Goal: Transaction & Acquisition: Purchase product/service

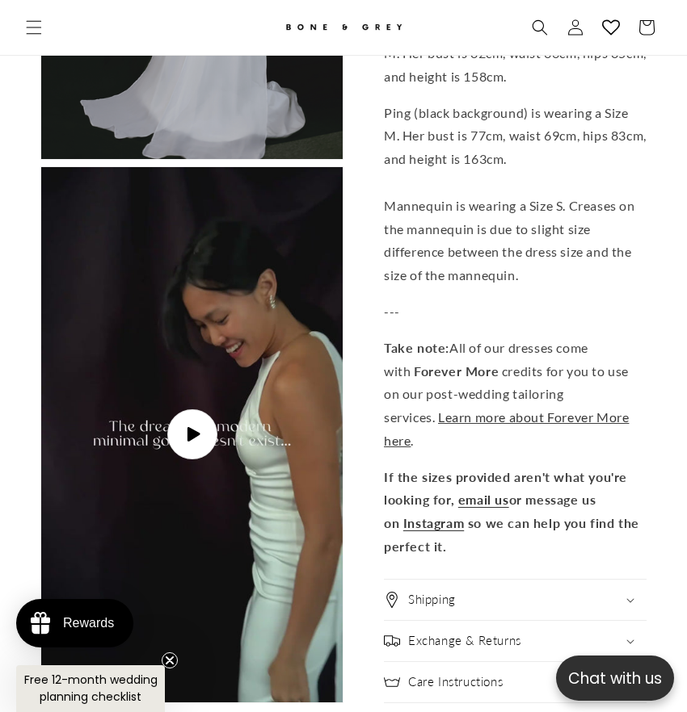
scroll to position [0, 594]
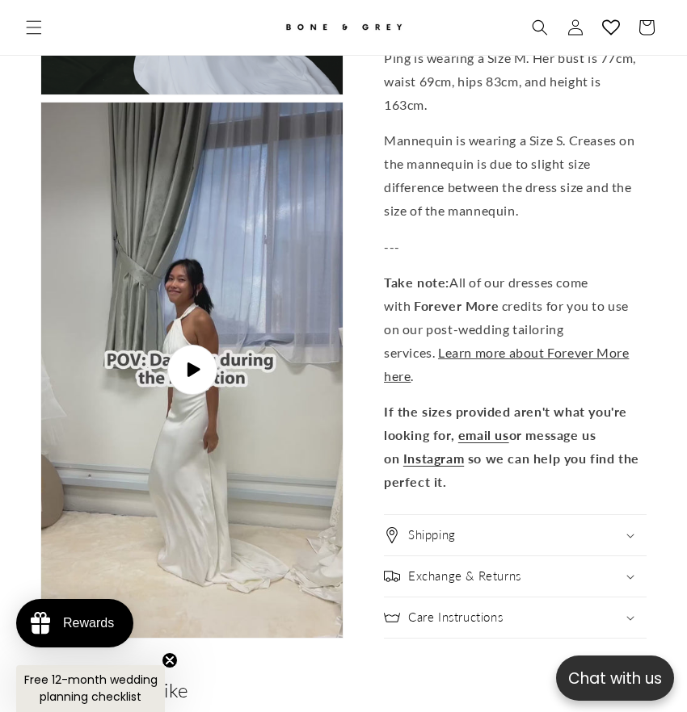
scroll to position [4150, 0]
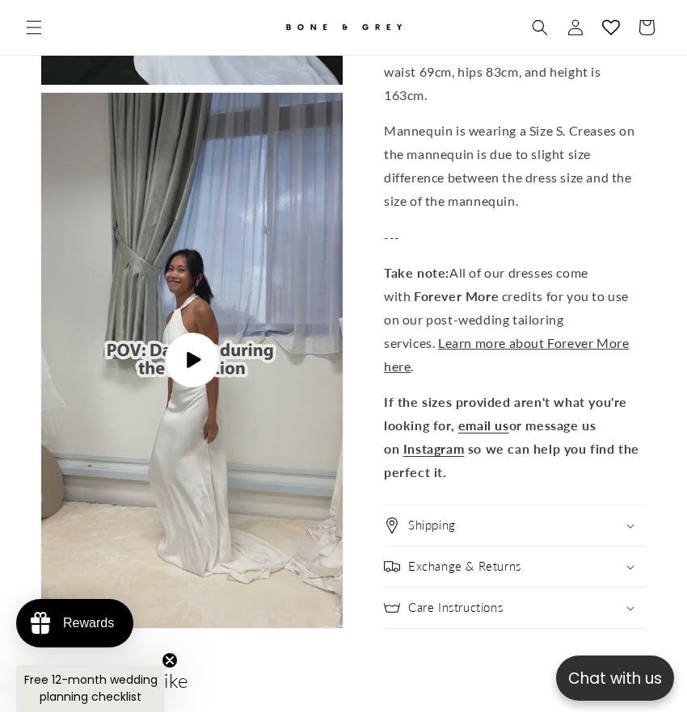
click at [193, 361] on icon "Gallery Viewer" at bounding box center [193, 360] width 18 height 18
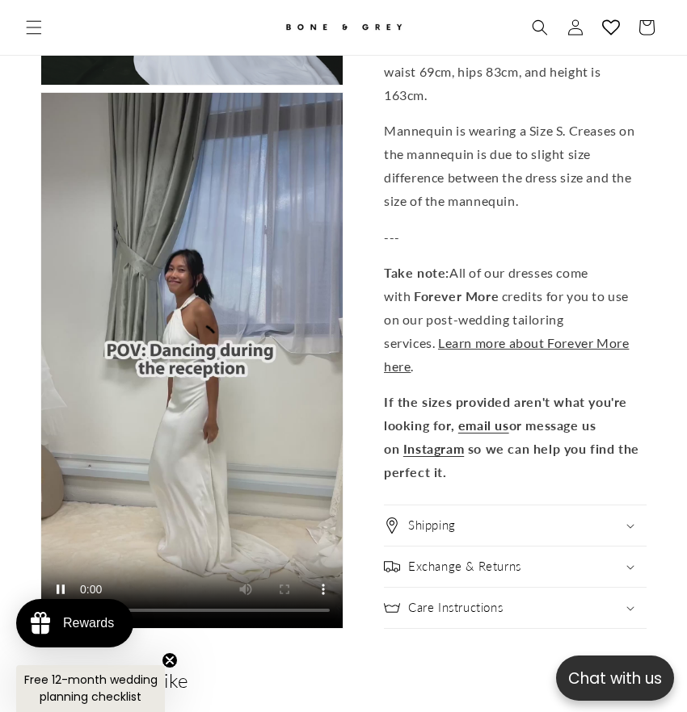
scroll to position [0, 1189]
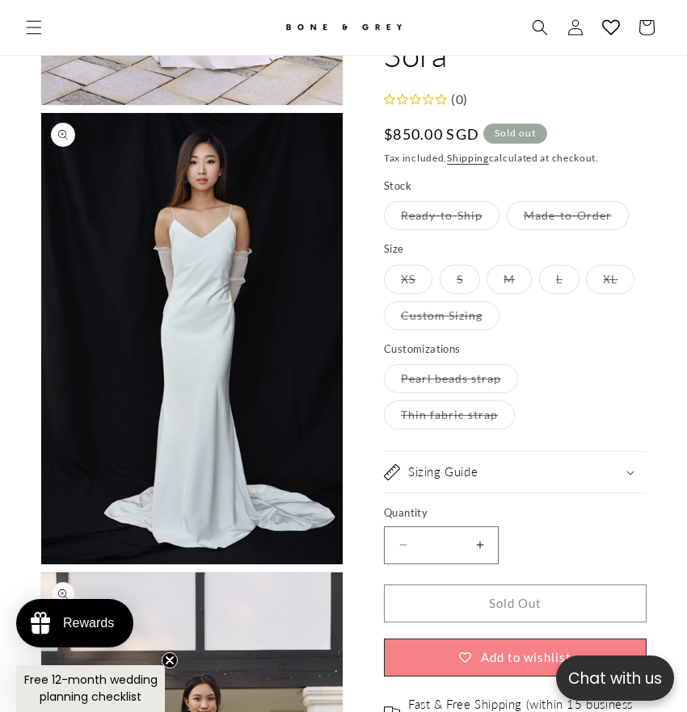
scroll to position [0, 594]
